Goal: Task Accomplishment & Management: Manage account settings

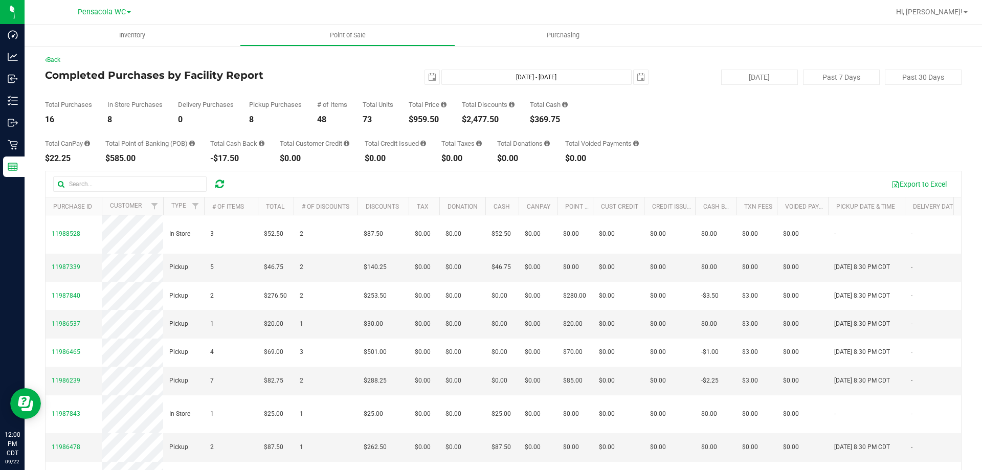
click at [356, 69] on div "Back Completed Purchases by Facility Report 2025-09-22 Sep 22, 2025 - Sep 22, 2…" at bounding box center [503, 295] width 916 height 481
click at [364, 68] on div "Back Completed Purchases by Facility Report 2025-09-22 Sep 22, 2025 - Sep 22, 2…" at bounding box center [503, 295] width 916 height 481
click at [369, 76] on div "[DATE] [DATE] - [DATE] [DATE]" at bounding box center [499, 77] width 313 height 15
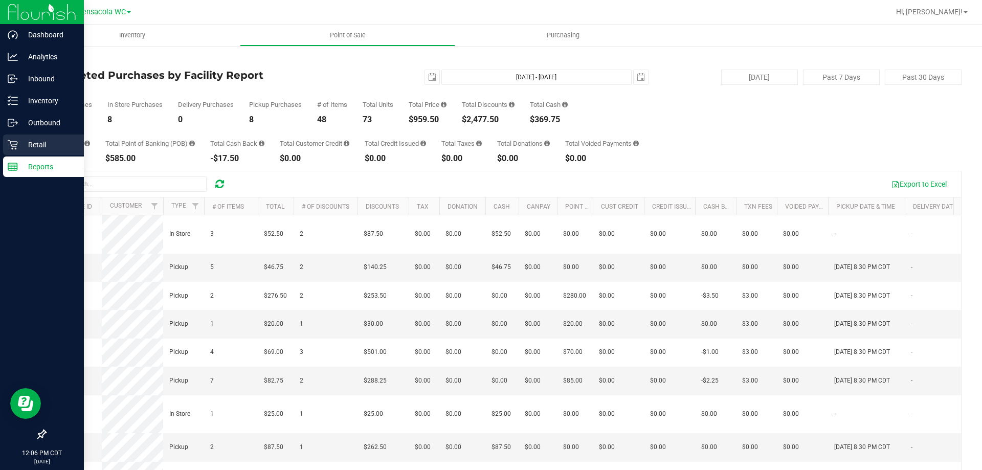
click at [23, 147] on p "Retail" at bounding box center [48, 145] width 61 height 12
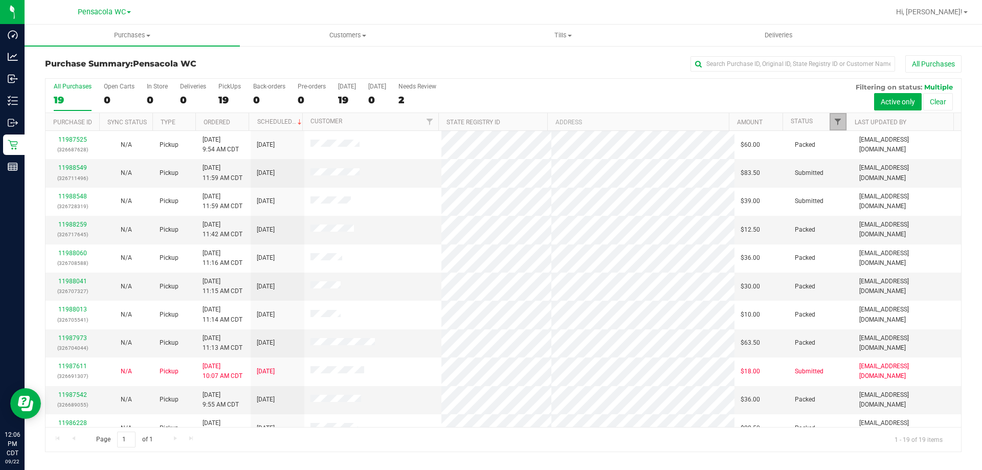
click at [836, 119] on span "Filter" at bounding box center [838, 122] width 8 height 8
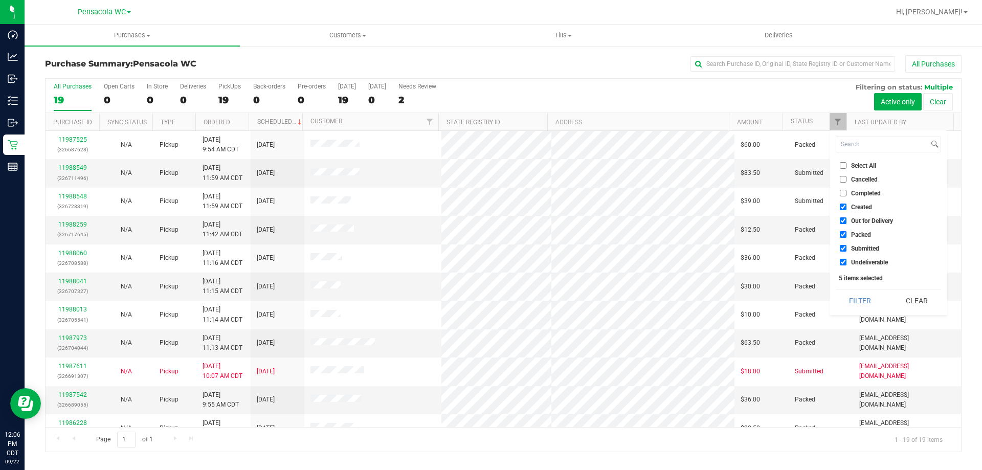
click at [845, 165] on input "Select All" at bounding box center [843, 165] width 7 height 7
checkbox input "true"
click at [845, 165] on input "Select All" at bounding box center [843, 165] width 7 height 7
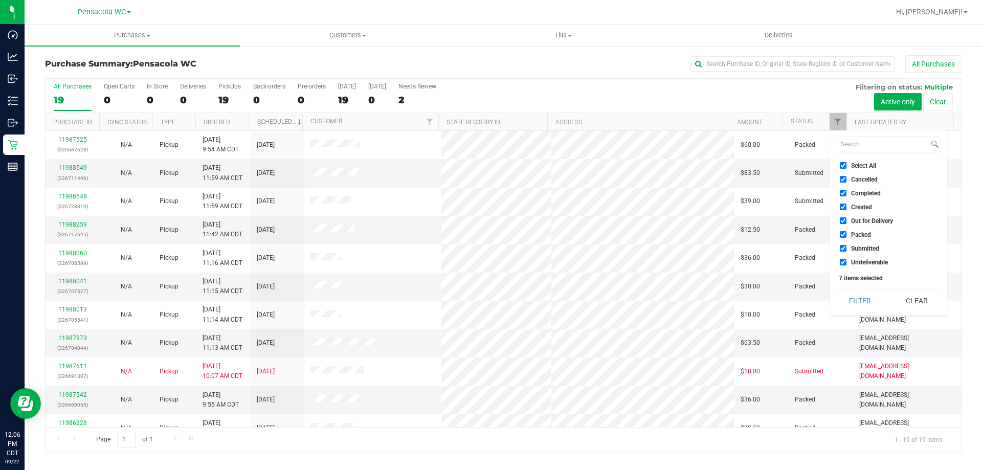
checkbox input "false"
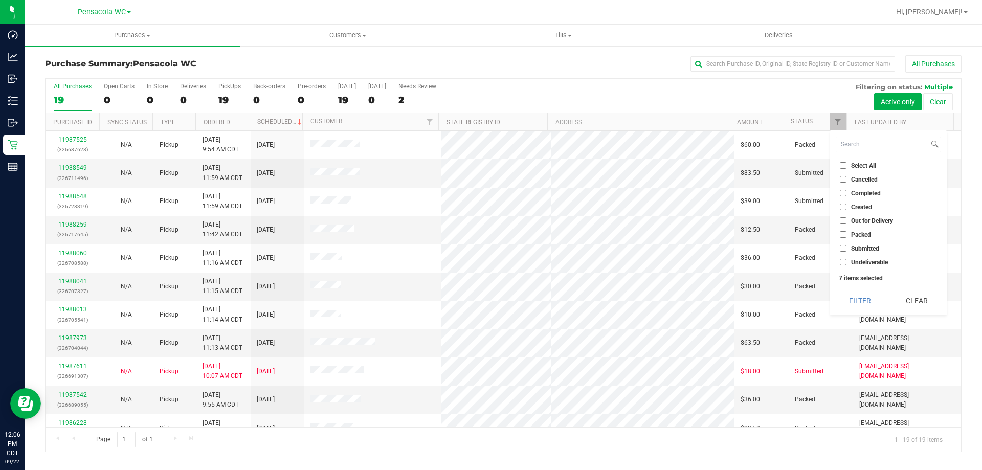
checkbox input "false"
click at [870, 249] on span "Submitted" at bounding box center [865, 248] width 28 height 6
click at [846, 249] on input "Submitted" at bounding box center [843, 248] width 7 height 7
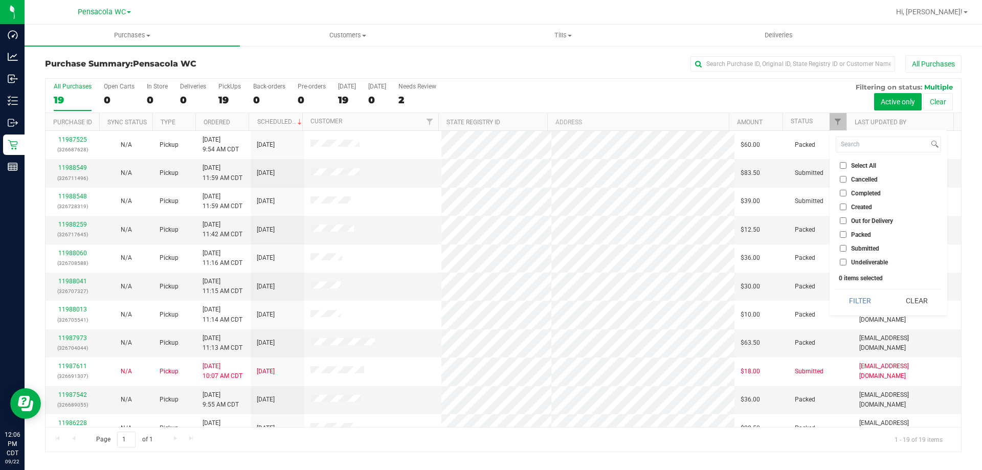
checkbox input "true"
click at [856, 299] on button "Filter" at bounding box center [860, 300] width 49 height 23
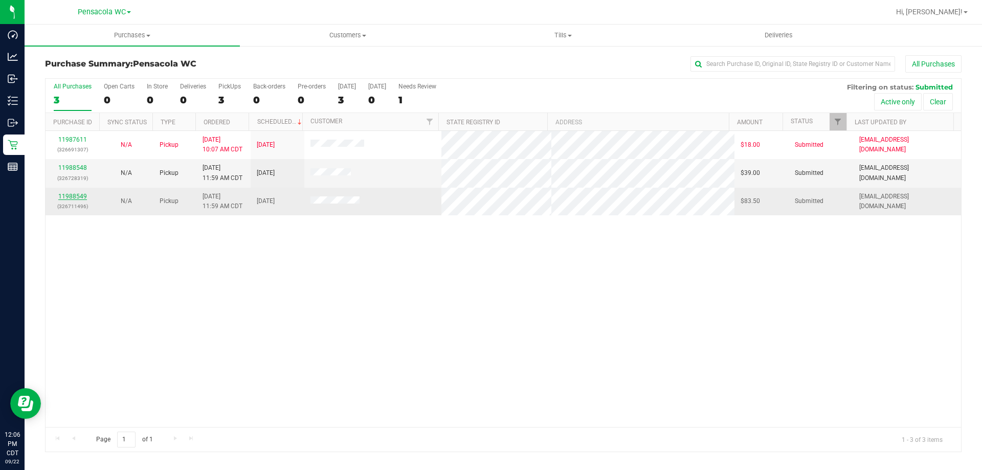
click at [68, 194] on link "11988549" at bounding box center [72, 196] width 29 height 7
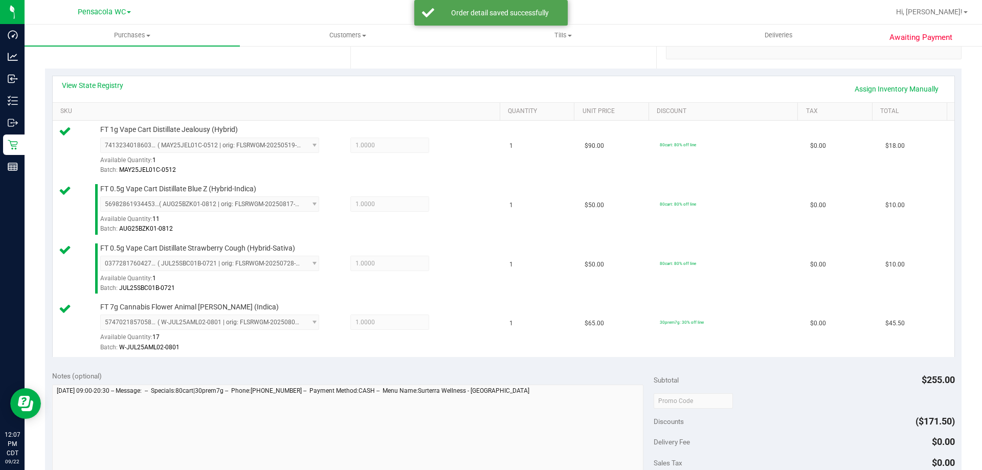
scroll to position [307, 0]
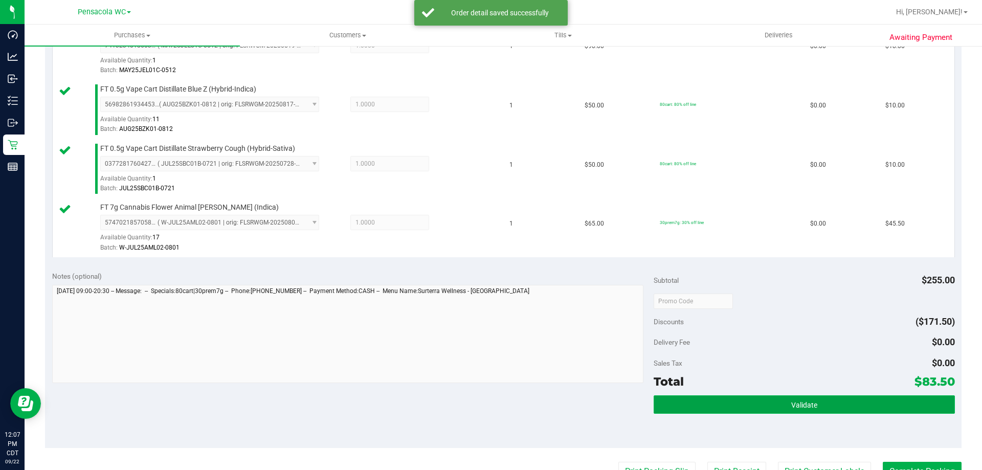
click at [701, 412] on button "Validate" at bounding box center [804, 404] width 301 height 18
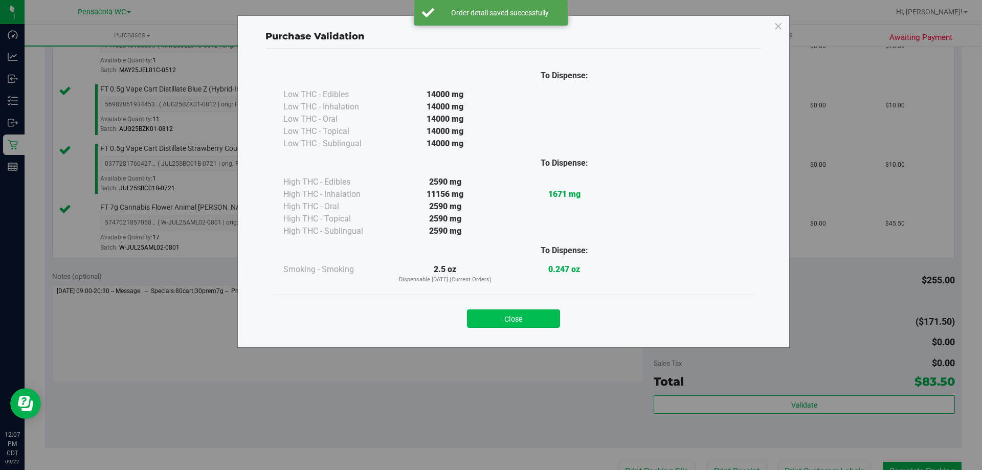
click at [507, 315] on button "Close" at bounding box center [513, 318] width 93 height 18
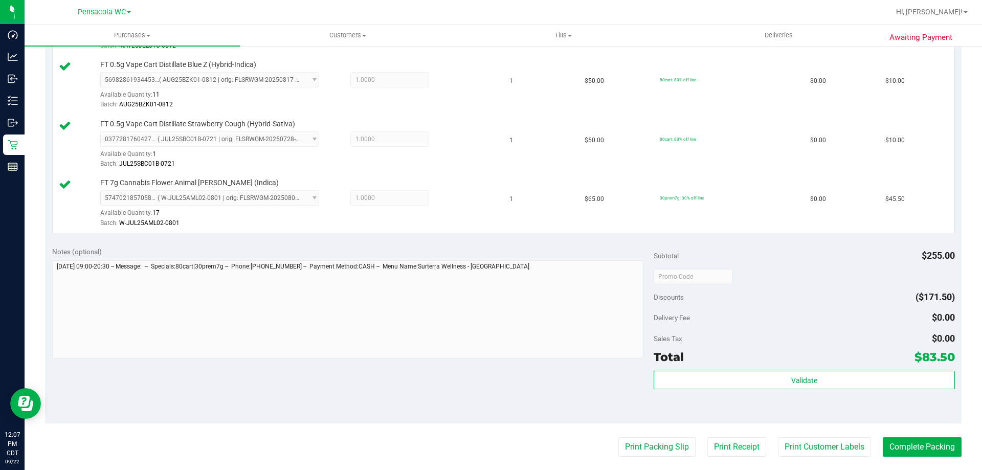
scroll to position [409, 0]
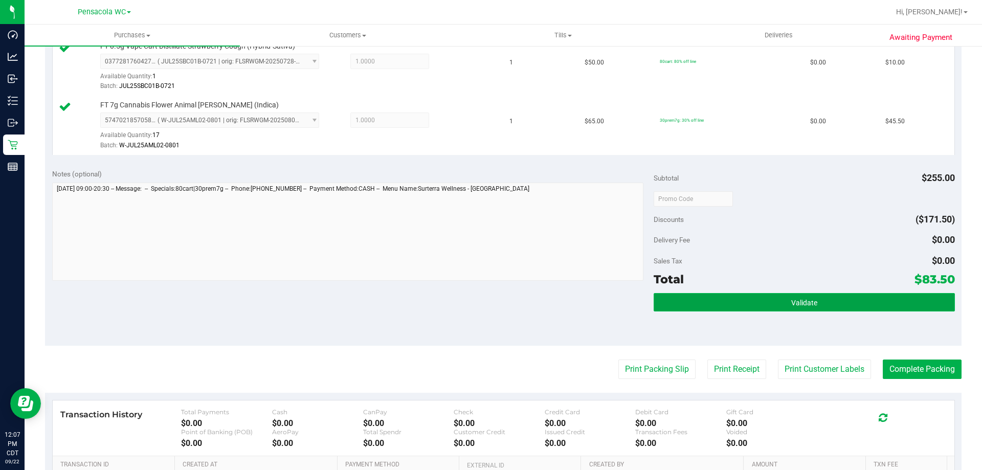
click at [738, 300] on button "Validate" at bounding box center [804, 302] width 301 height 18
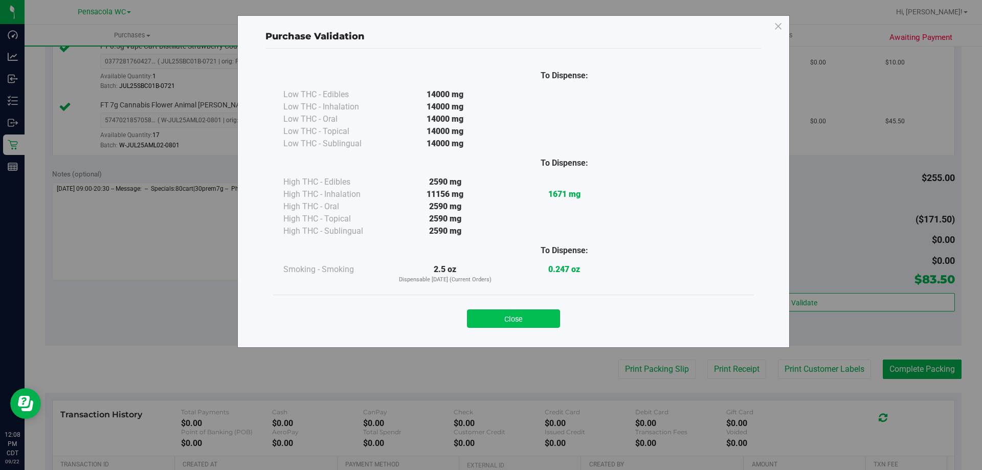
click at [497, 313] on button "Close" at bounding box center [513, 318] width 93 height 18
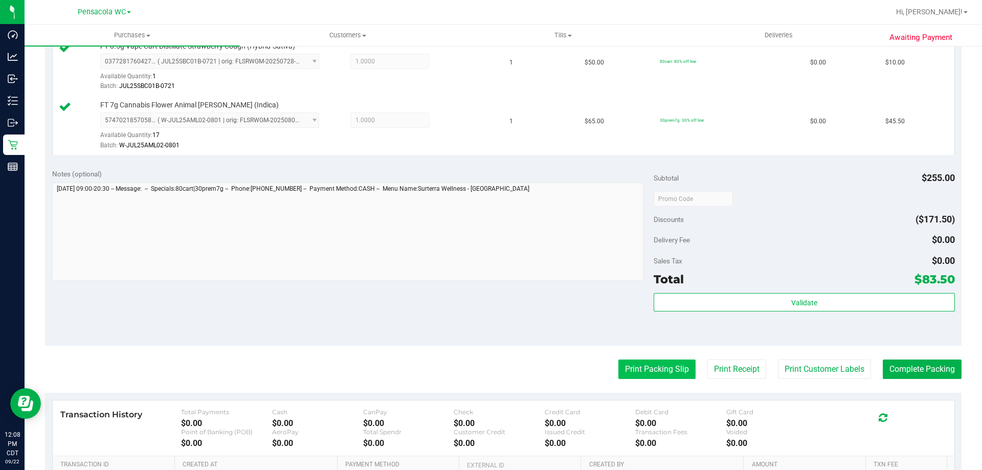
click at [648, 375] on button "Print Packing Slip" at bounding box center [656, 369] width 77 height 19
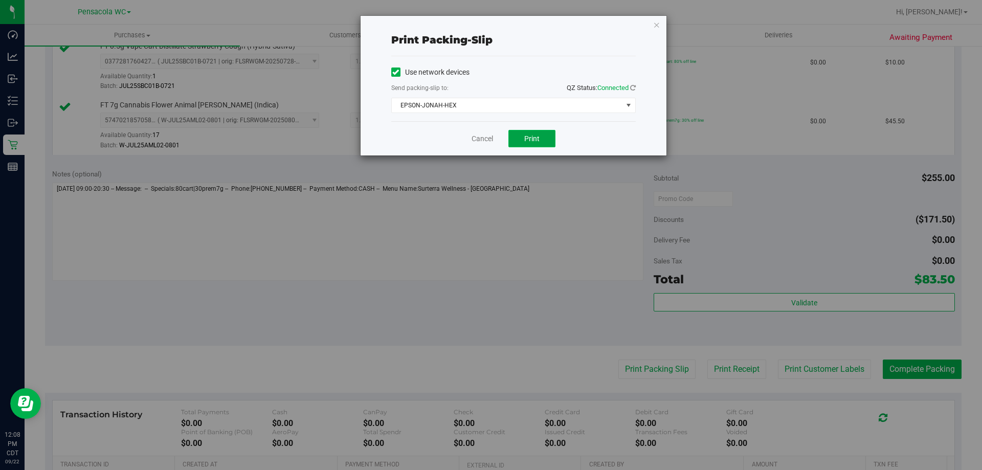
click at [535, 144] on button "Print" at bounding box center [531, 138] width 47 height 17
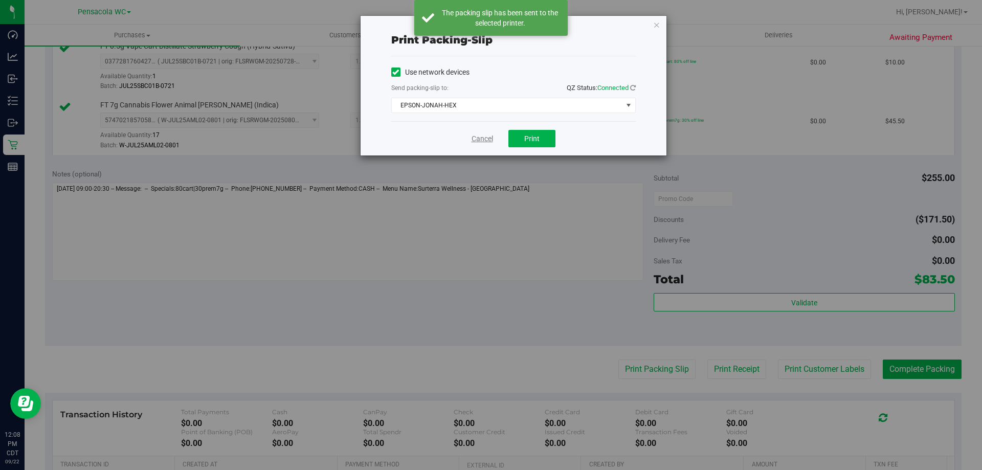
click at [476, 139] on link "Cancel" at bounding box center [482, 138] width 21 height 11
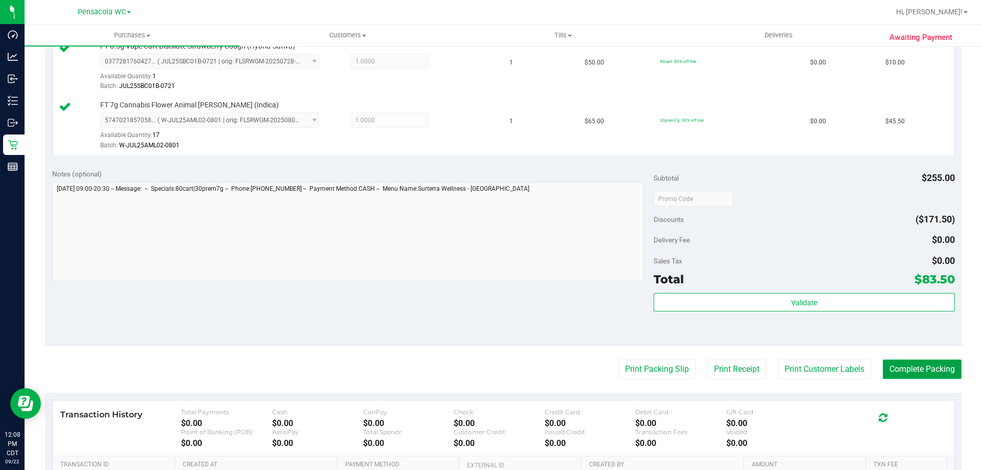
click at [901, 371] on button "Complete Packing" at bounding box center [922, 369] width 79 height 19
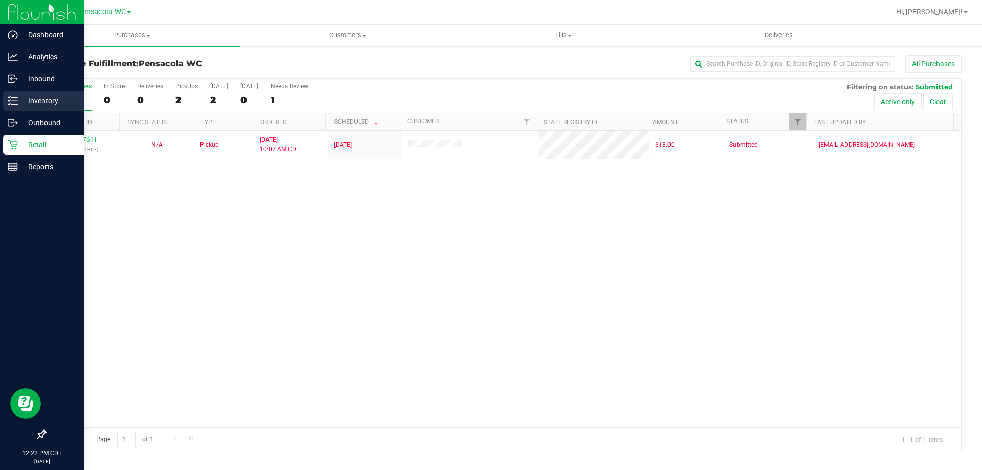
click at [17, 107] on div "Inventory" at bounding box center [43, 101] width 81 height 20
